Goal: Information Seeking & Learning: Find specific fact

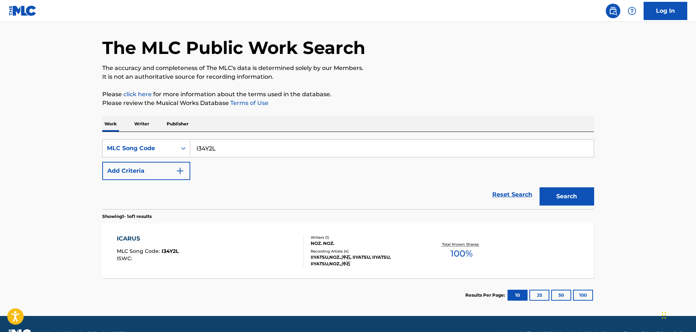
scroll to position [23, 0]
click at [177, 143] on div "Search Form" at bounding box center [183, 148] width 13 height 13
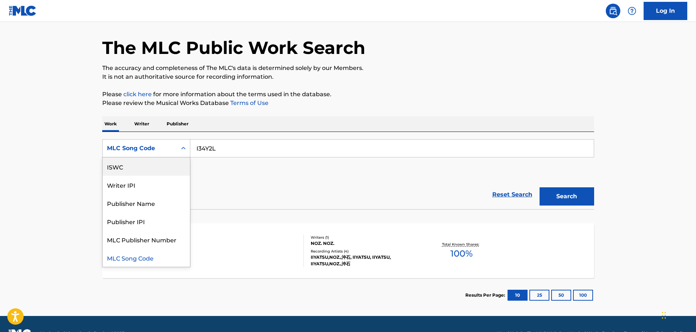
scroll to position [0, 0]
click at [144, 165] on div "Work Title" at bounding box center [146, 166] width 87 height 18
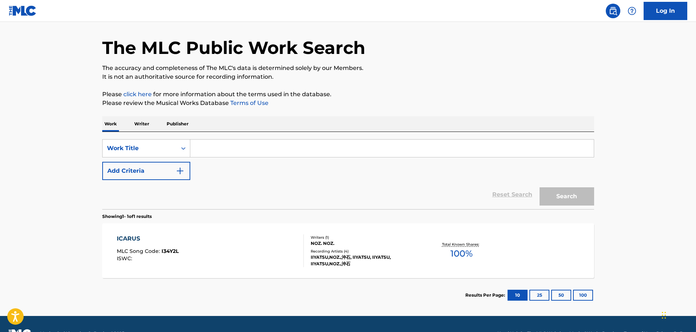
click at [150, 166] on button "Add Criteria" at bounding box center [146, 171] width 88 height 18
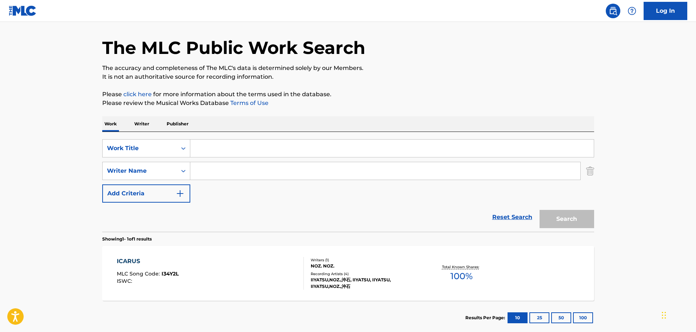
click at [222, 147] on input "Search Form" at bounding box center [392, 147] width 404 height 17
paste input "VENICE"
type input "VENICE"
click at [221, 163] on input "Search Form" at bounding box center [385, 170] width 390 height 17
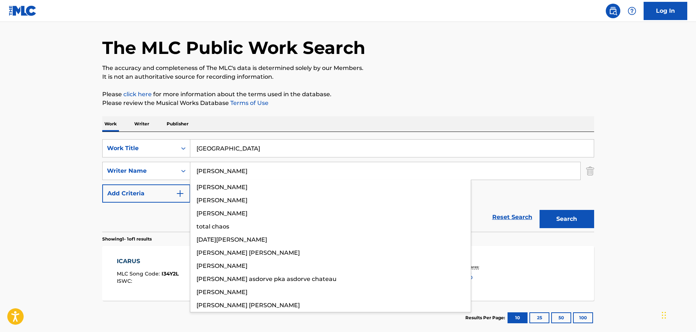
type input "Chambers"
click at [540, 210] on button "Search" at bounding box center [567, 219] width 55 height 18
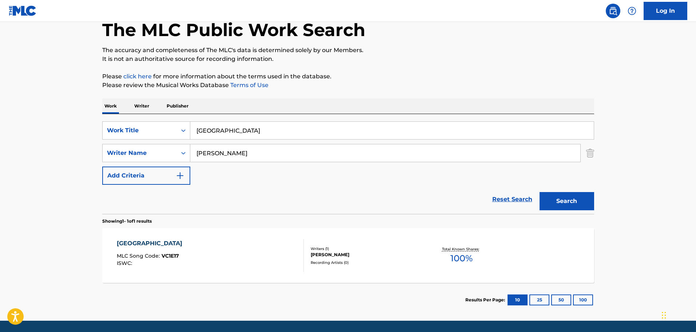
scroll to position [64, 0]
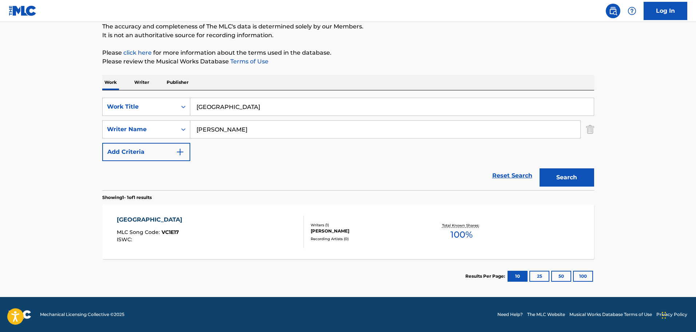
click at [250, 222] on div "VENICE MLC Song Code : VC1E17 ISWC :" at bounding box center [210, 231] width 187 height 33
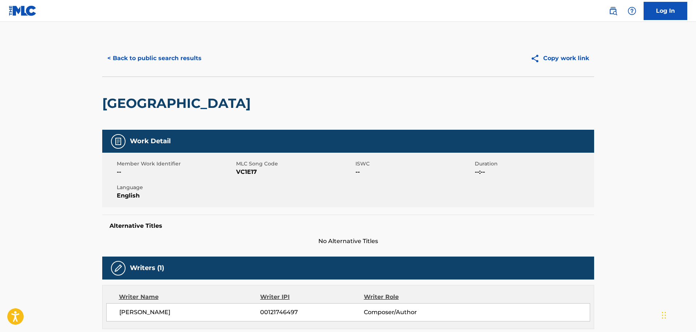
click at [193, 62] on button "< Back to public search results" at bounding box center [154, 58] width 104 height 18
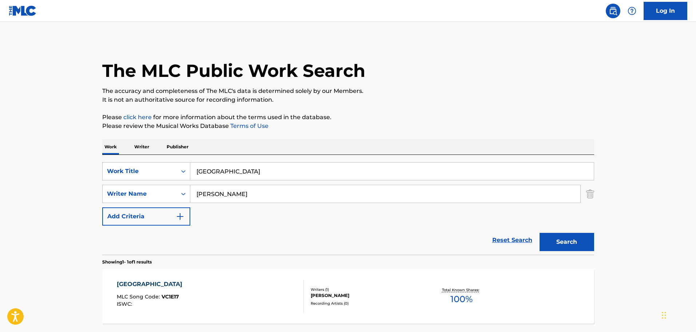
scroll to position [23, 0]
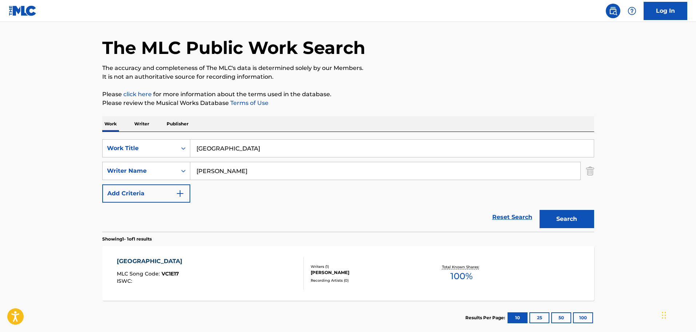
click at [231, 152] on input "VENICE" at bounding box center [392, 147] width 404 height 17
click at [182, 150] on icon "Search Form" at bounding box center [183, 147] width 7 height 7
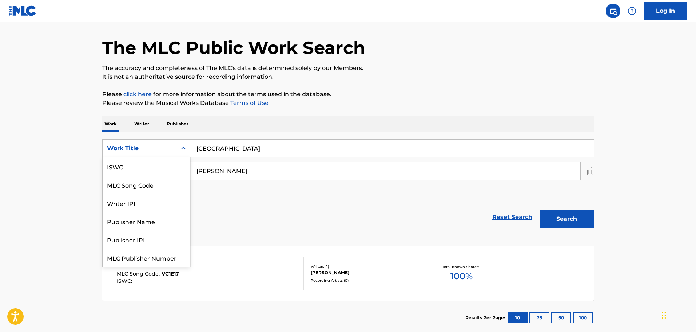
scroll to position [18, 0]
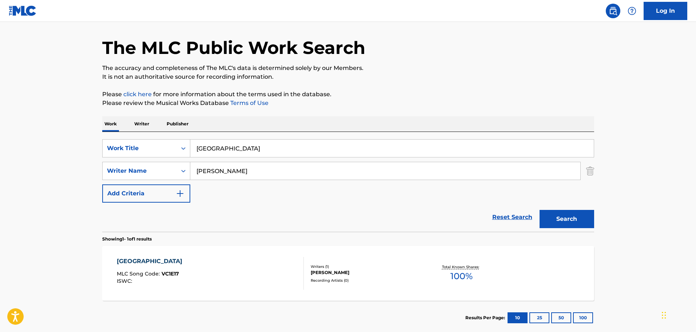
click at [224, 146] on input "VENICE" at bounding box center [392, 147] width 404 height 17
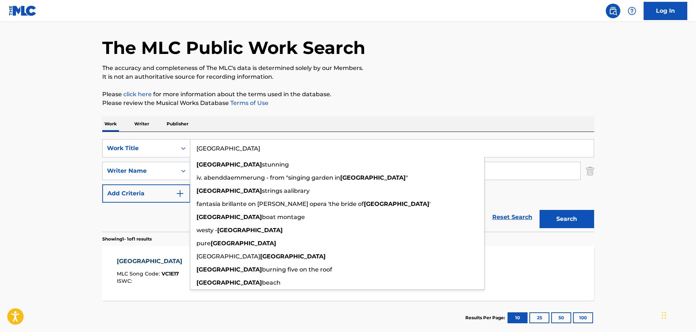
paste input "SUMMER"
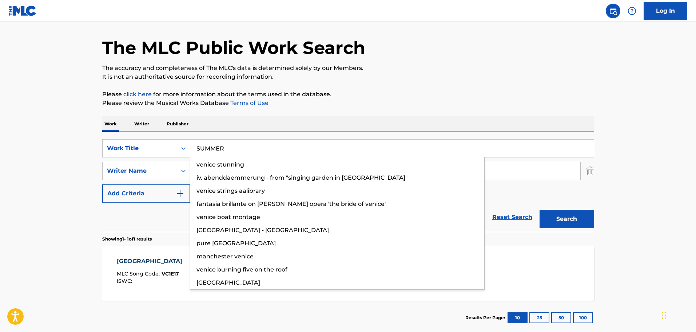
type input "SUMMER"
click at [540, 210] on button "Search" at bounding box center [567, 219] width 55 height 18
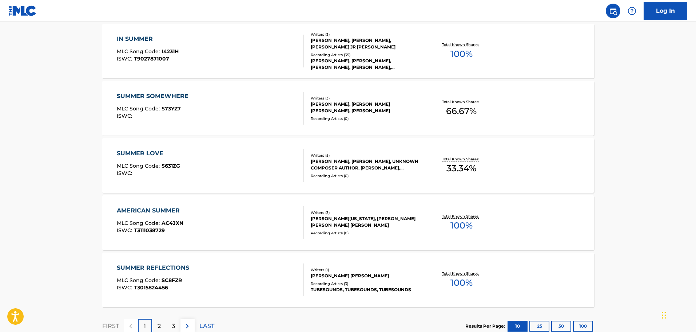
scroll to position [514, 0]
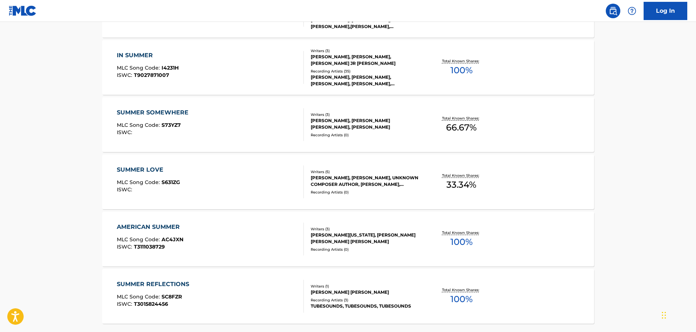
click at [251, 76] on div "IN SUMMER MLC Song Code : I4231H ISWC : T9027871007" at bounding box center [210, 67] width 187 height 33
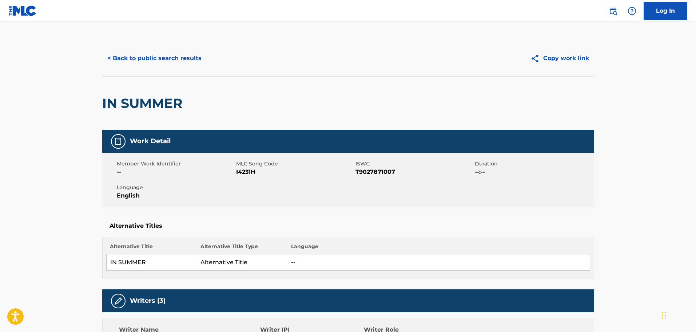
click at [173, 69] on div "< Back to public search results Copy work link" at bounding box center [348, 58] width 492 height 36
click at [177, 64] on button "< Back to public search results" at bounding box center [154, 58] width 104 height 18
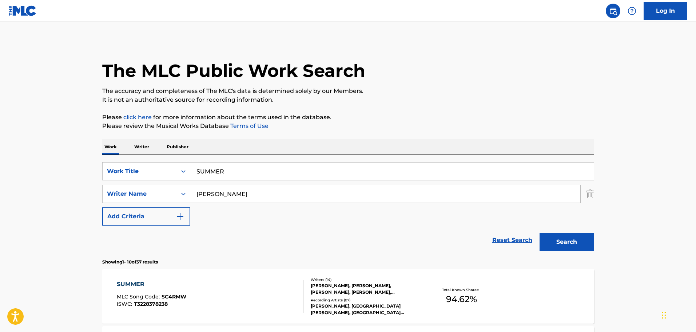
click at [253, 177] on input "SUMMER" at bounding box center [392, 170] width 404 height 17
paste input "Killing Me"
type input "Killing Me"
click at [540, 233] on button "Search" at bounding box center [567, 242] width 55 height 18
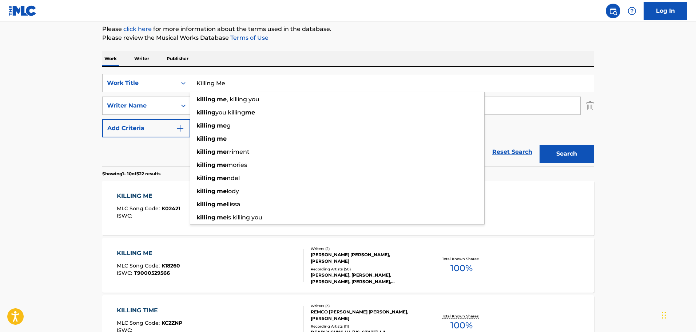
scroll to position [146, 0]
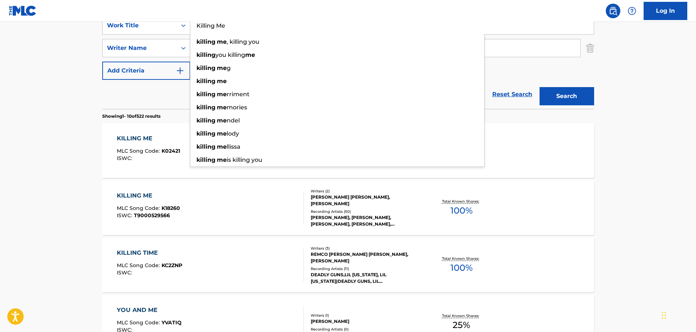
click at [215, 207] on div "KILLING ME MLC Song Code : K18260 ISWC : T9000529566" at bounding box center [210, 207] width 187 height 33
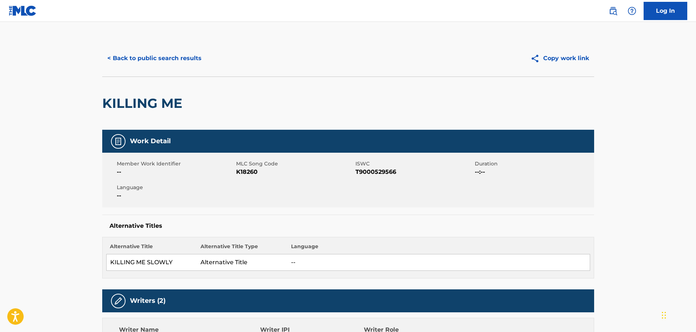
click at [137, 60] on button "< Back to public search results" at bounding box center [154, 58] width 104 height 18
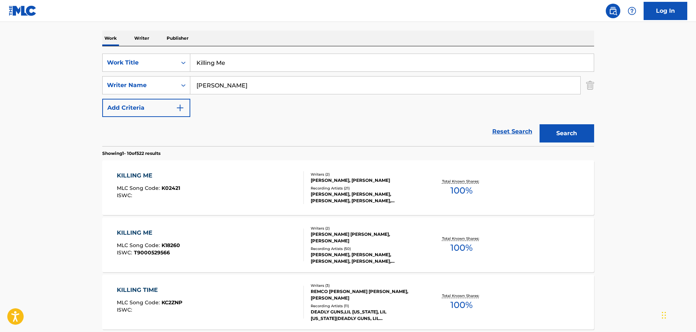
scroll to position [73, 0]
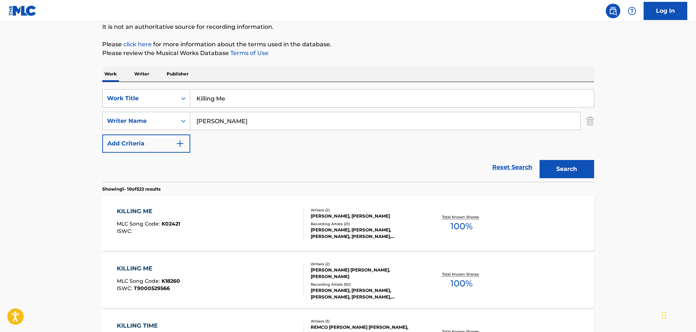
click at [228, 98] on input "Killing Me" at bounding box center [392, 98] width 404 height 17
paste input "Love Me Like You"
type input "Love Me Like You"
click at [247, 116] on input "Chambers" at bounding box center [385, 120] width 390 height 17
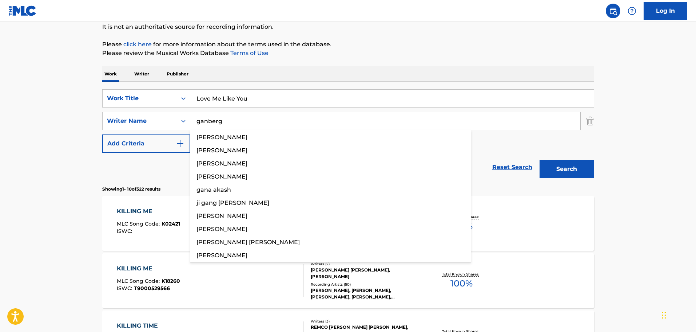
type input "ganberg"
click at [540, 160] on button "Search" at bounding box center [567, 169] width 55 height 18
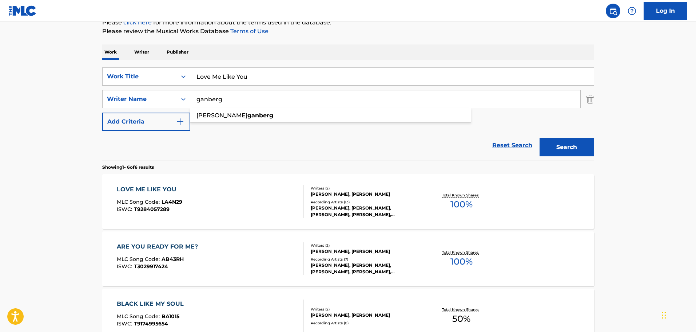
scroll to position [154, 0]
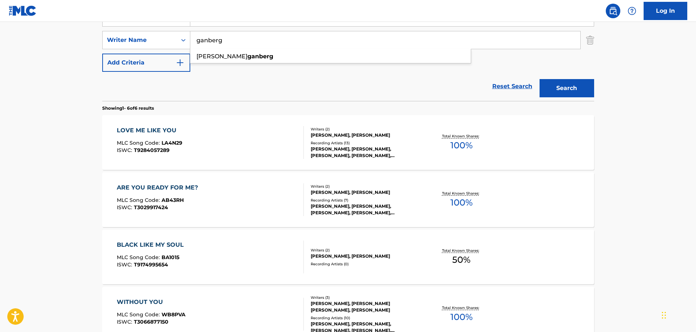
click at [231, 135] on div "LOVE ME LIKE YOU MLC Song Code : LA4N29 ISWC : T9284057289" at bounding box center [210, 142] width 187 height 33
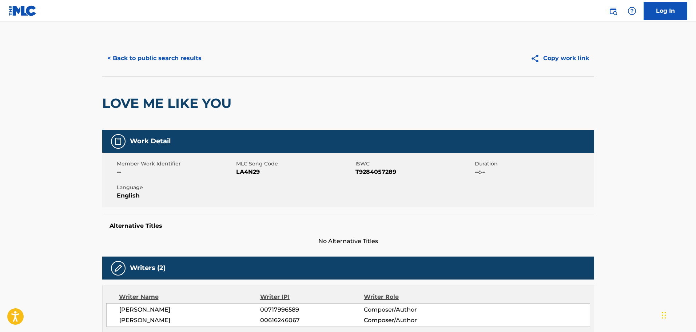
click at [161, 58] on button "< Back to public search results" at bounding box center [154, 58] width 104 height 18
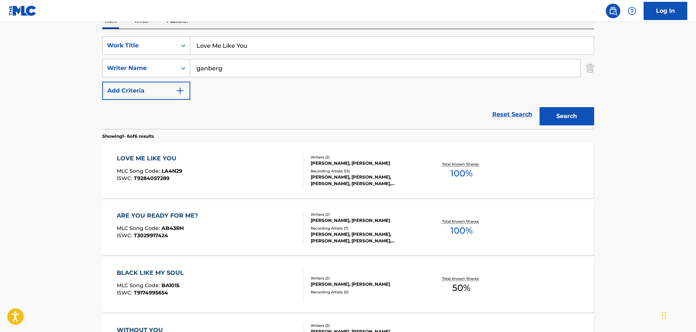
scroll to position [59, 0]
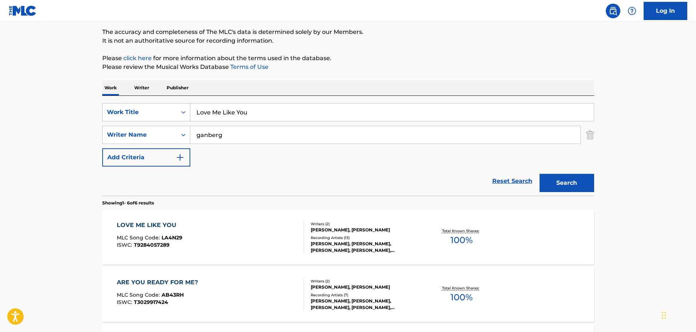
click at [284, 120] on input "Love Me Like You" at bounding box center [392, 111] width 404 height 17
type input "Love Me Like You do"
click at [540, 174] on button "Search" at bounding box center [567, 183] width 55 height 18
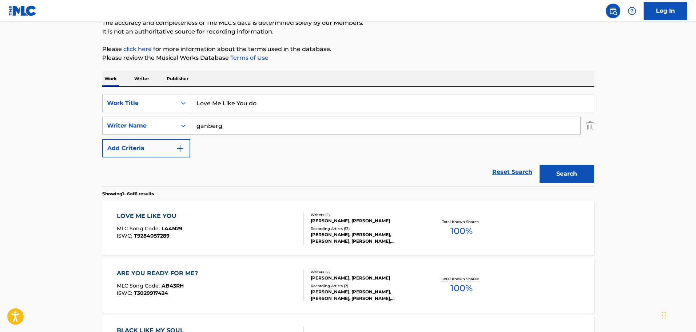
scroll to position [117, 0]
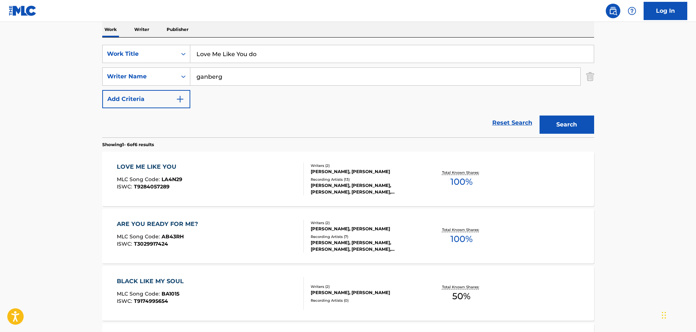
click at [255, 166] on div "LOVE ME LIKE YOU MLC Song Code : LA4N29 ISWC : T9284057289" at bounding box center [210, 178] width 187 height 33
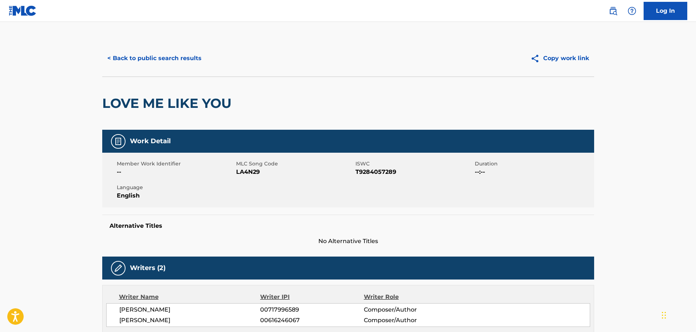
click at [162, 55] on button "< Back to public search results" at bounding box center [154, 58] width 104 height 18
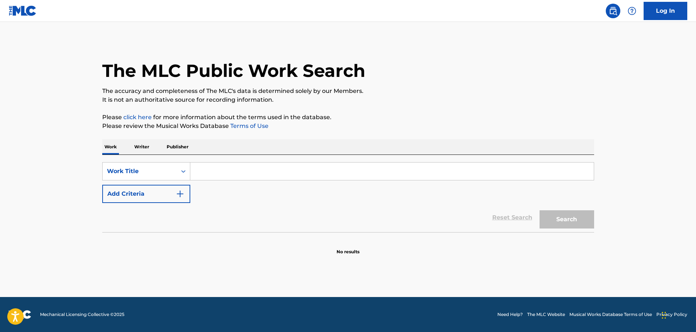
click at [228, 174] on input "Search Form" at bounding box center [392, 170] width 404 height 17
paste input "Filthy Rich"
type input "Filthy Rich"
click at [153, 189] on button "Add Criteria" at bounding box center [146, 194] width 88 height 18
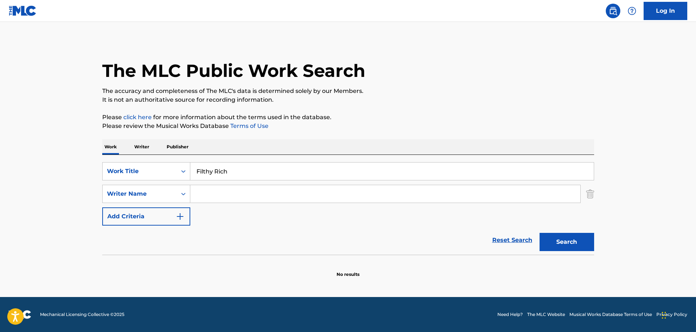
click at [201, 195] on input "Search Form" at bounding box center [385, 193] width 390 height 17
type input "Rico"
click at [540, 233] on button "Search" at bounding box center [567, 242] width 55 height 18
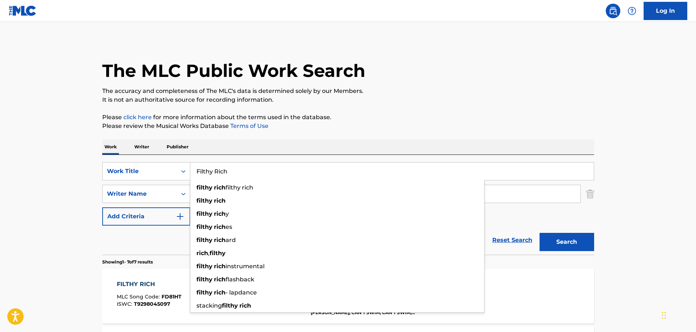
click at [256, 164] on input "Filthy Rich" at bounding box center [392, 170] width 404 height 17
paste input "LONG WAY FROM HOME"
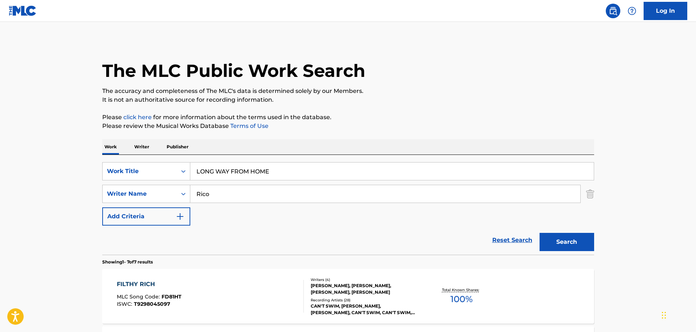
type input "LONG WAY FROM HOME"
click at [258, 196] on input "Rico" at bounding box center [385, 193] width 390 height 17
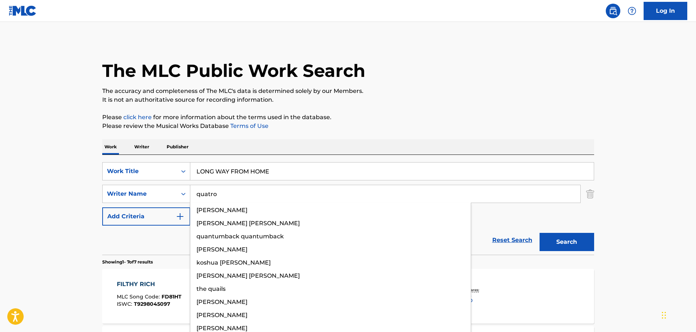
type input "quatro"
click at [540, 233] on button "Search" at bounding box center [567, 242] width 55 height 18
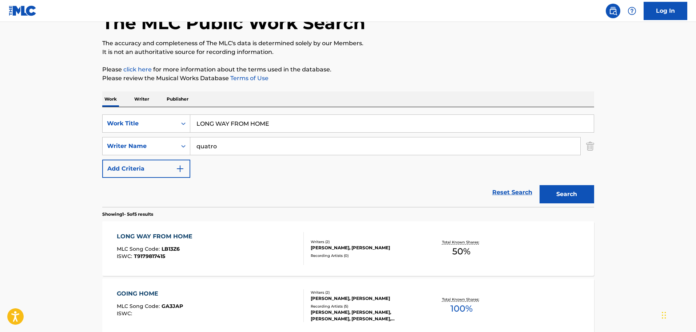
scroll to position [109, 0]
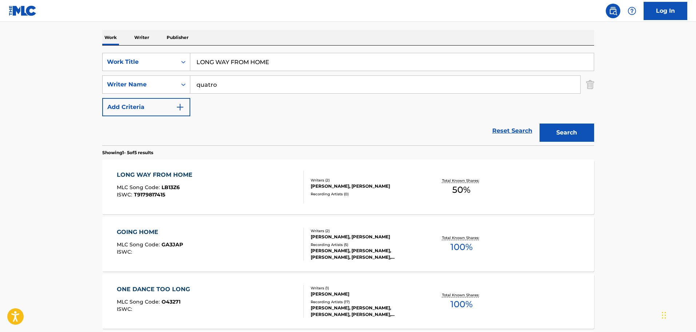
click at [244, 177] on div "LONG WAY FROM HOME MLC Song Code : LB13Z6 ISWC : T9179817415" at bounding box center [210, 186] width 187 height 33
